Goal: Information Seeking & Learning: Compare options

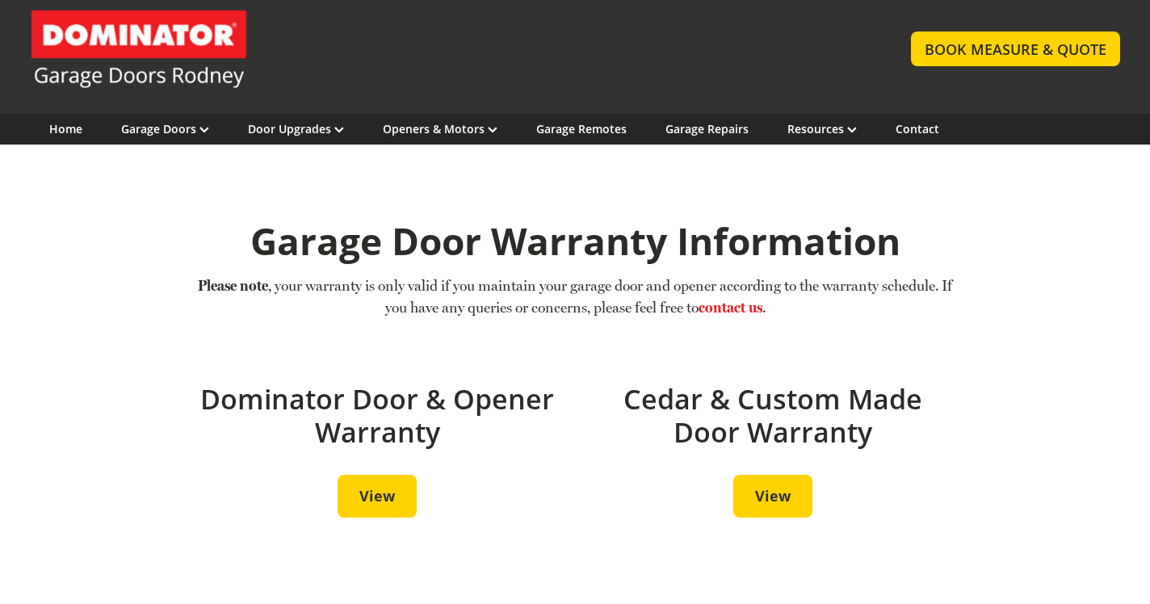
scroll to position [54, 0]
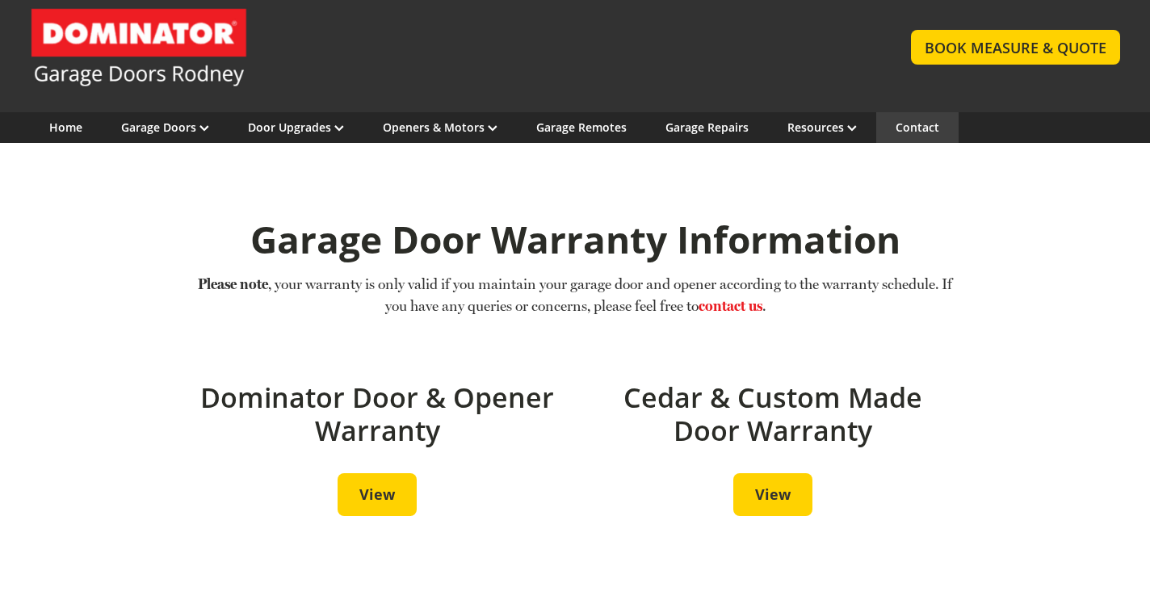
click at [920, 128] on link "Contact" at bounding box center [918, 127] width 44 height 15
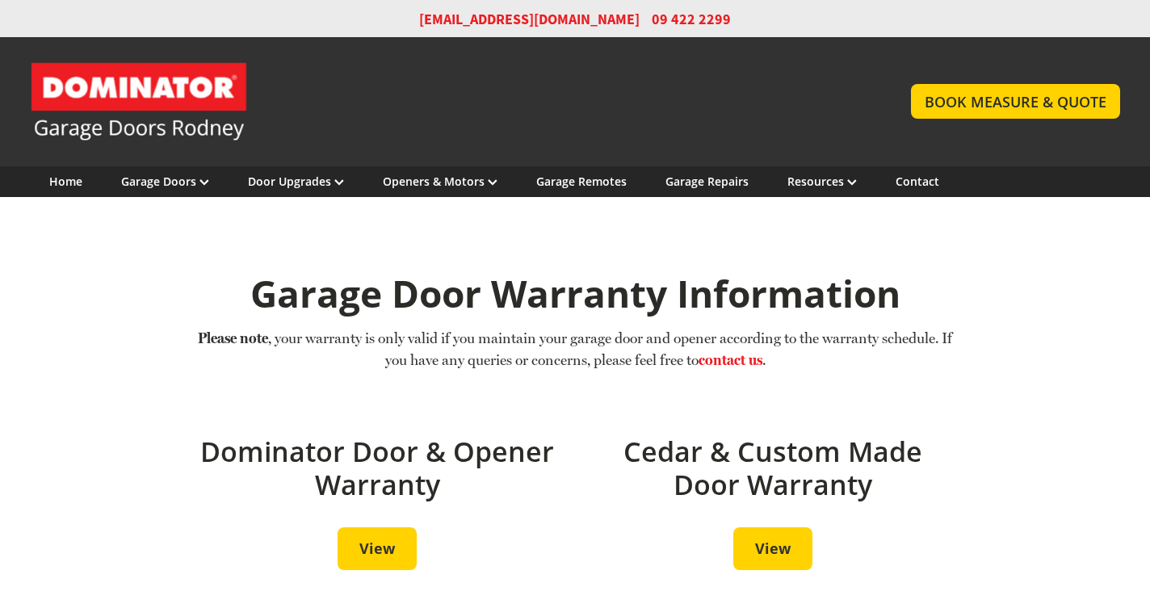
scroll to position [54, 0]
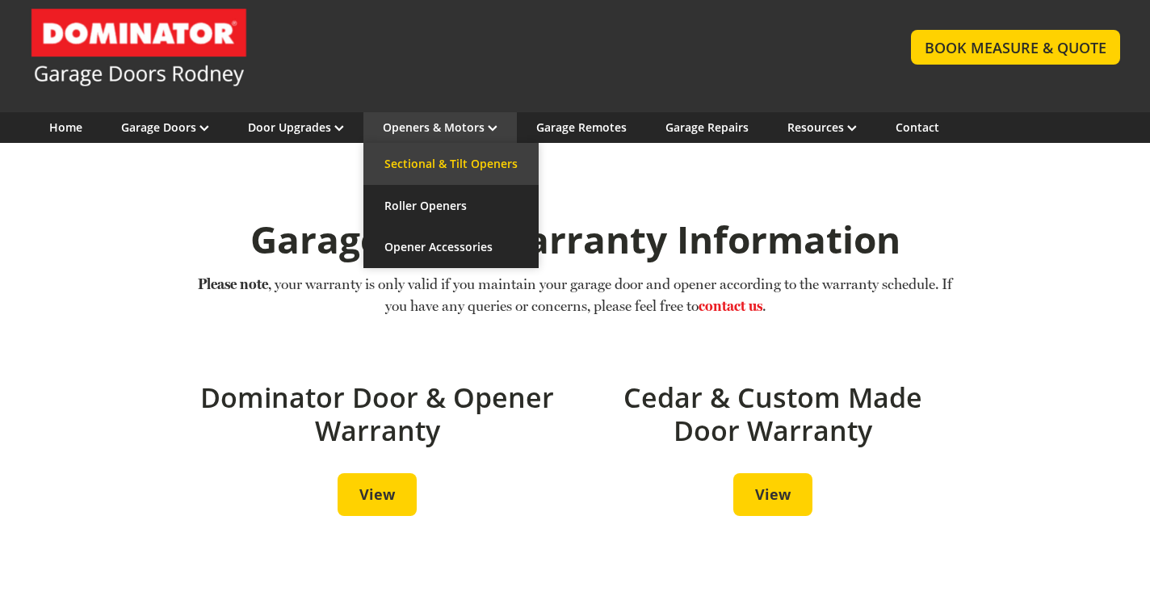
click at [475, 158] on link "Sectional & Tilt Openers" at bounding box center [450, 164] width 175 height 42
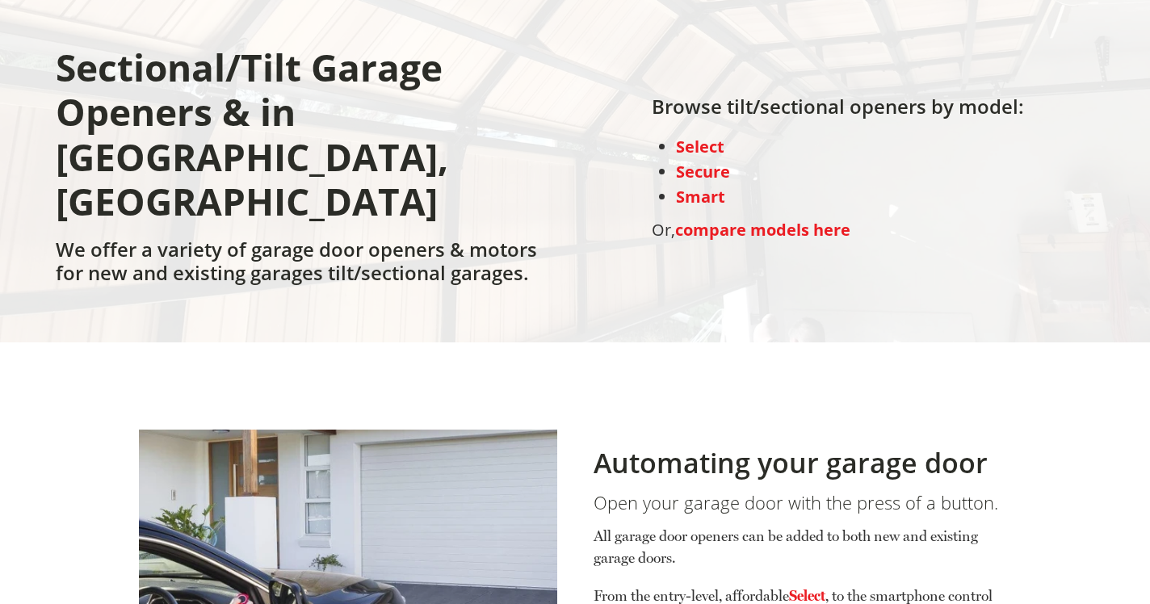
scroll to position [221, 0]
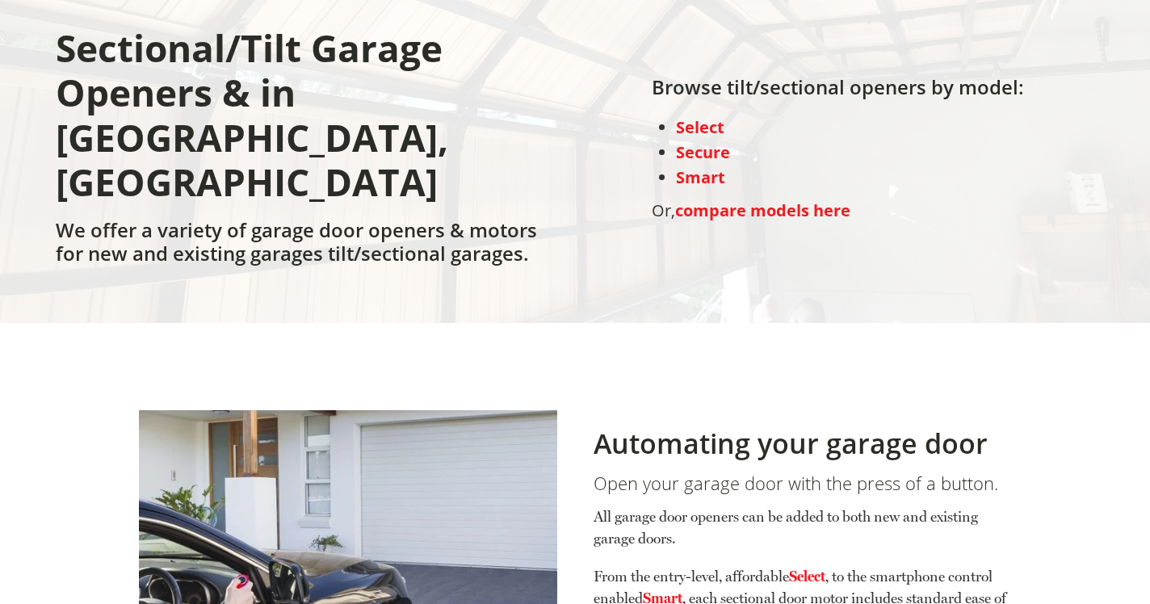
click at [720, 199] on strong "compare models here" at bounding box center [762, 210] width 175 height 22
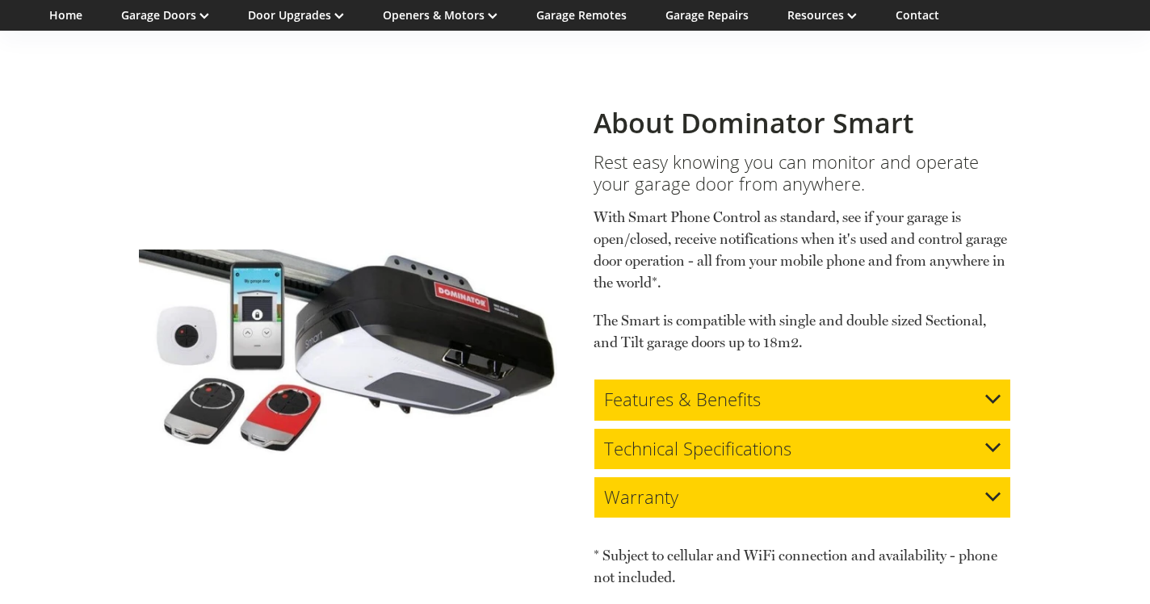
scroll to position [2848, 0]
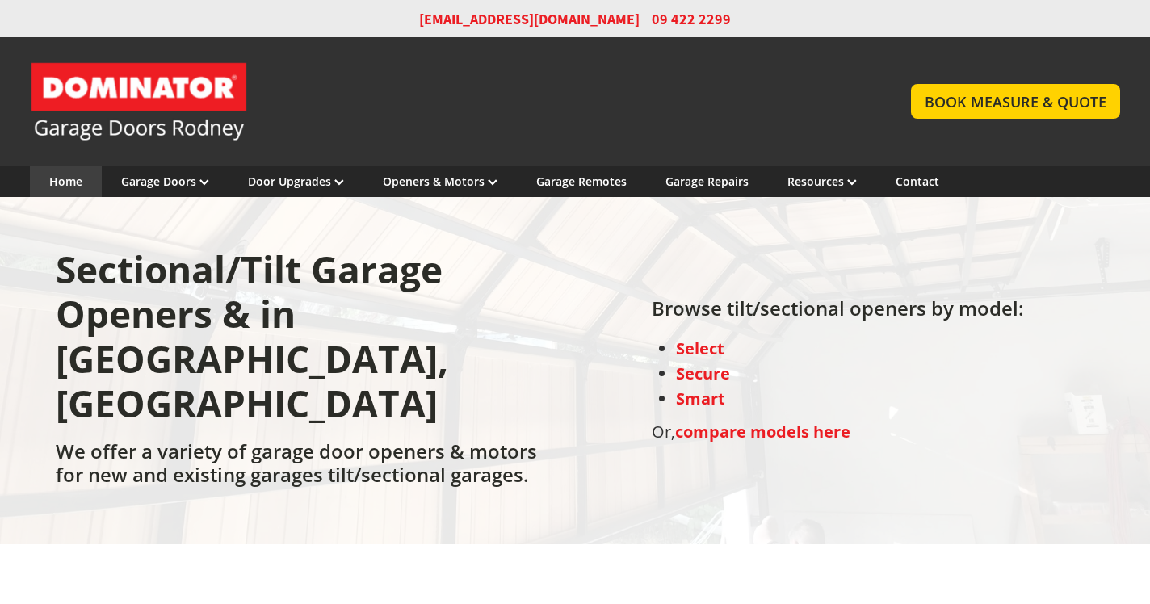
click at [65, 182] on link "Home" at bounding box center [65, 181] width 33 height 15
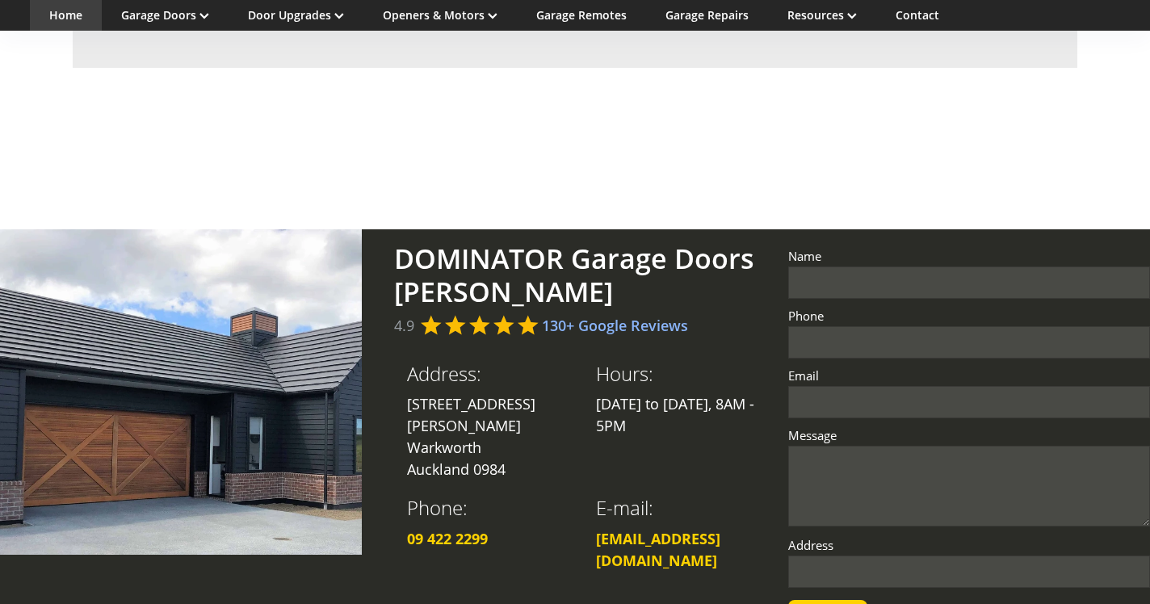
scroll to position [3020, 0]
